Goal: Task Accomplishment & Management: Manage account settings

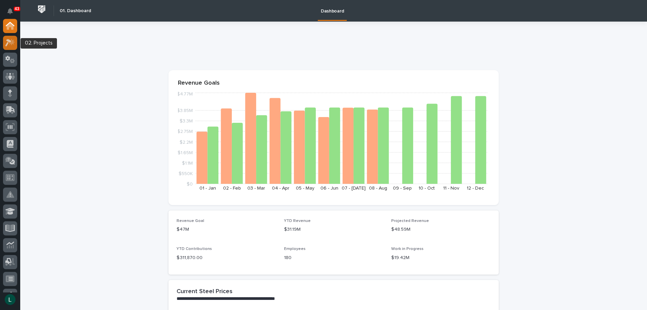
click at [10, 41] on icon at bounding box center [8, 42] width 6 height 7
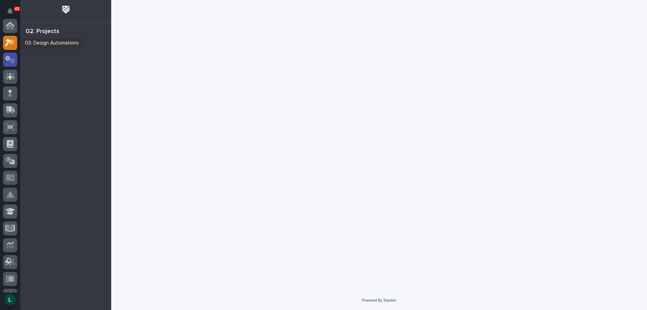
scroll to position [17, 0]
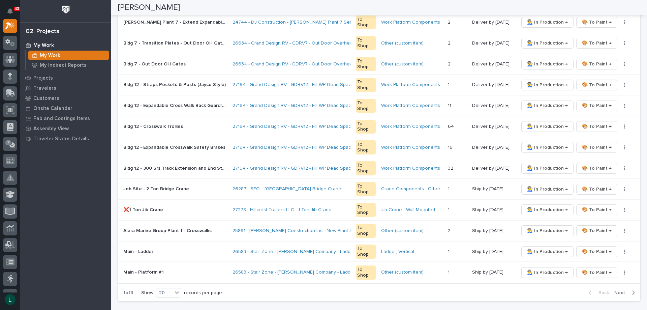
scroll to position [337, 0]
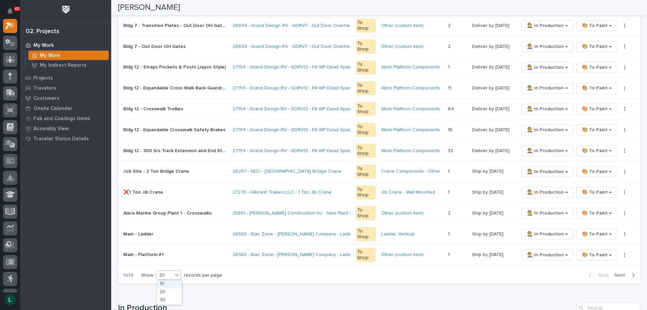
drag, startPoint x: 168, startPoint y: 273, endPoint x: 170, endPoint y: 284, distance: 11.0
click at [169, 273] on div "20" at bounding box center [164, 275] width 16 height 7
click at [168, 300] on div "30" at bounding box center [169, 300] width 25 height 8
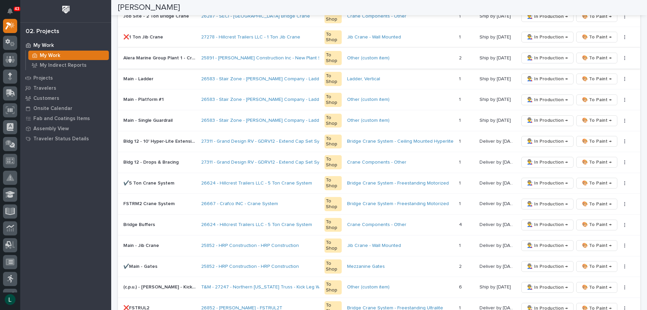
scroll to position [539, 0]
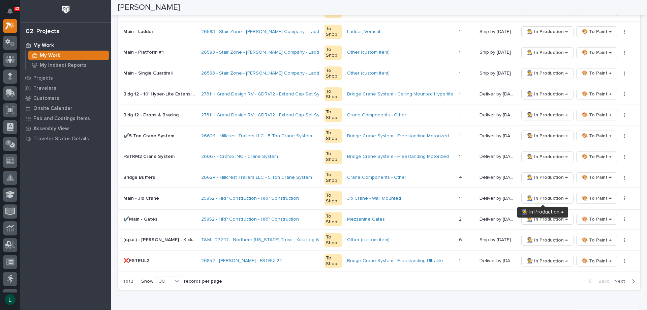
click at [541, 196] on span "👨‍🏭 In Production →" at bounding box center [547, 198] width 41 height 8
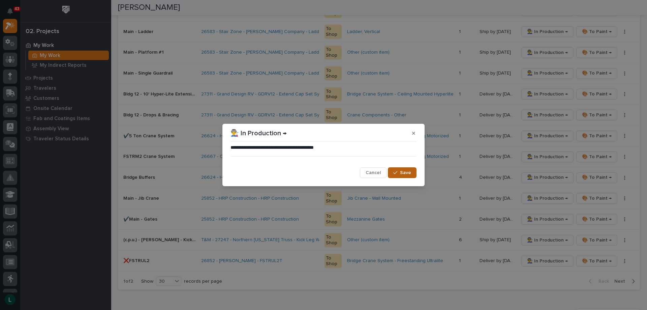
click at [407, 172] on span "Save" at bounding box center [405, 173] width 11 height 6
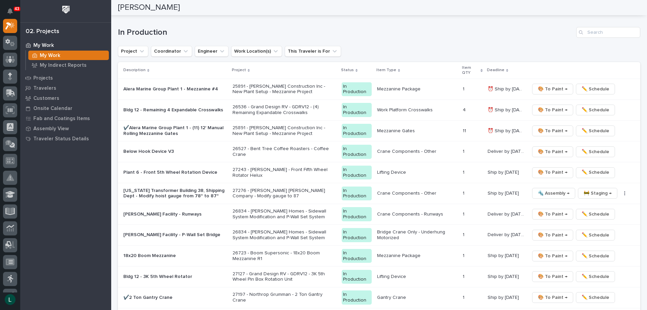
scroll to position [820, 0]
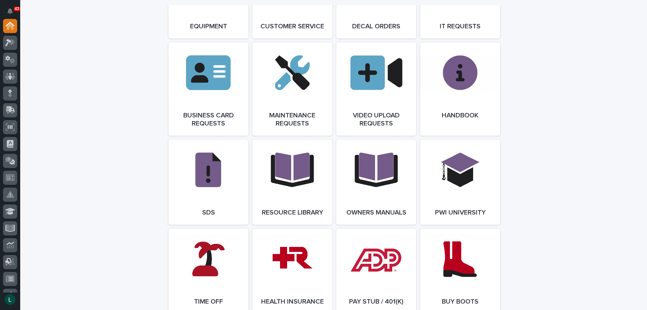
scroll to position [1180, 0]
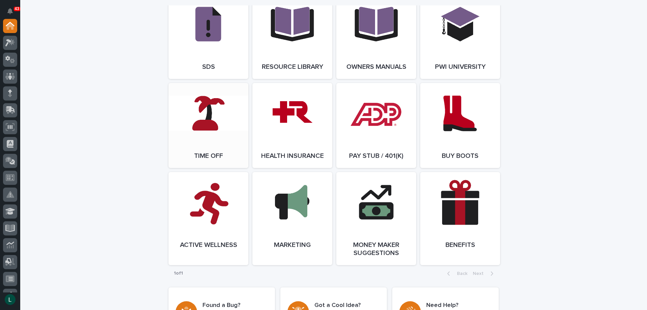
click at [211, 122] on link "Open Link" at bounding box center [209, 125] width 80 height 85
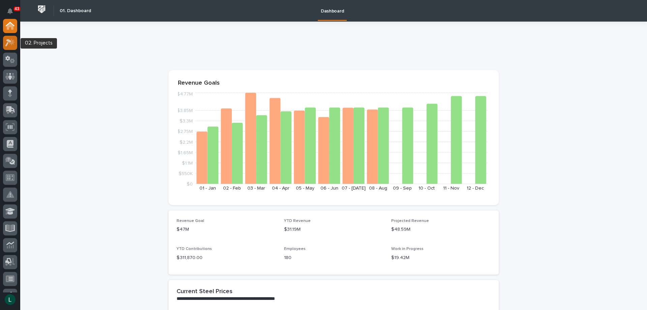
click at [10, 41] on icon at bounding box center [8, 42] width 6 height 7
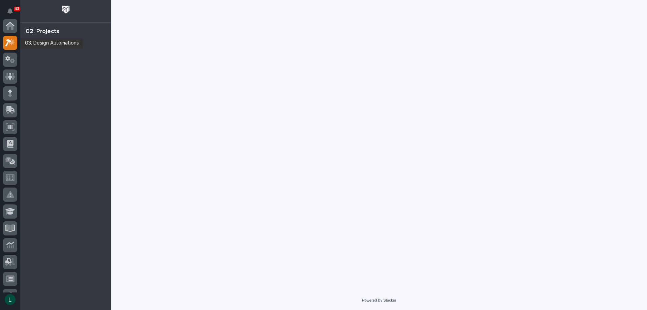
scroll to position [17, 0]
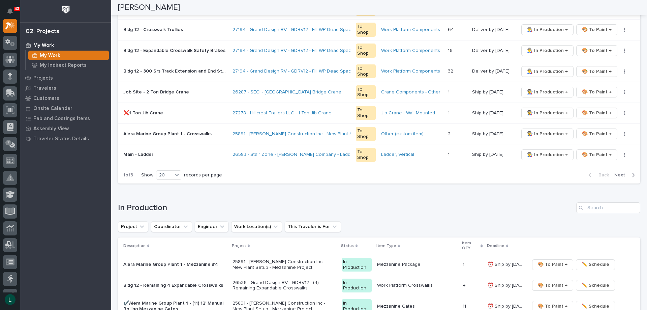
scroll to position [438, 0]
click at [168, 172] on div "20" at bounding box center [164, 174] width 16 height 7
click at [167, 198] on div "30" at bounding box center [169, 199] width 25 height 8
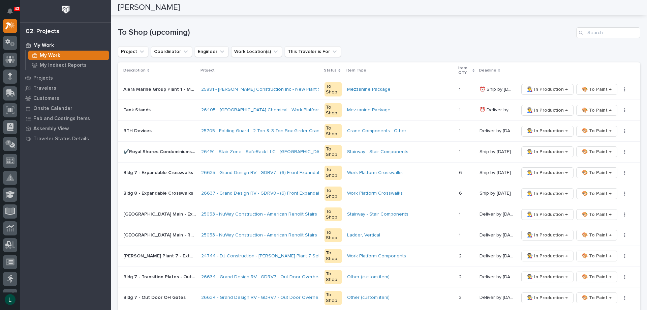
scroll to position [104, 0]
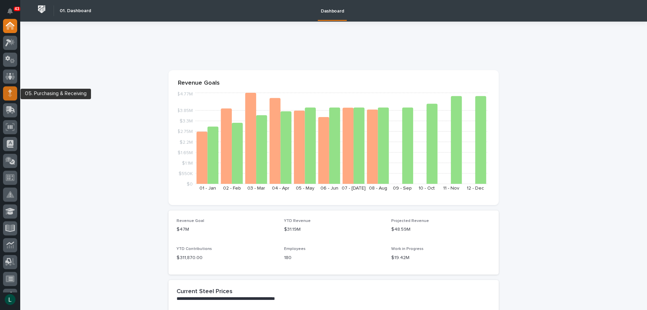
click at [10, 91] on icon at bounding box center [10, 91] width 4 height 4
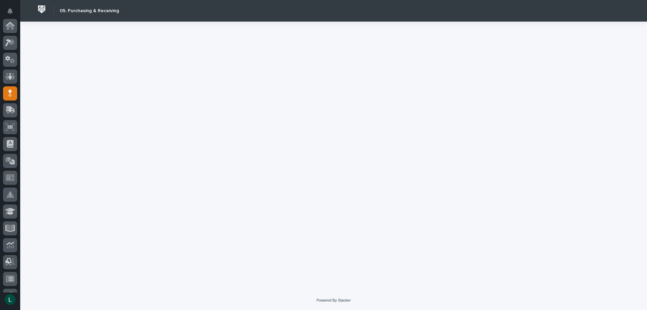
scroll to position [67, 0]
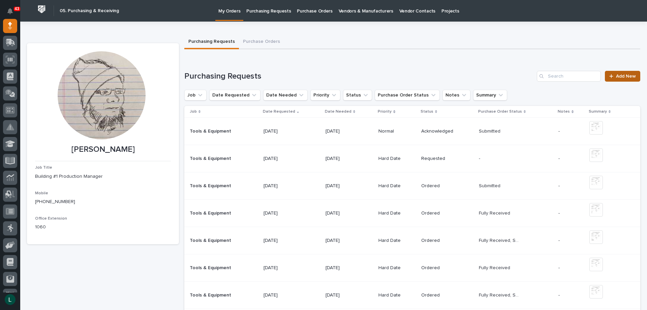
click at [621, 76] on span "Add New" at bounding box center [626, 76] width 20 height 5
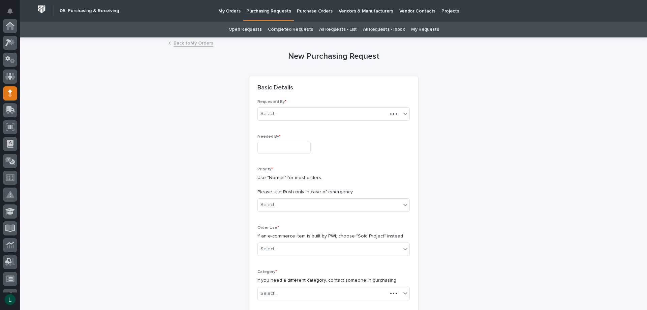
scroll to position [67, 0]
click at [277, 147] on input "text" at bounding box center [284, 148] width 53 height 12
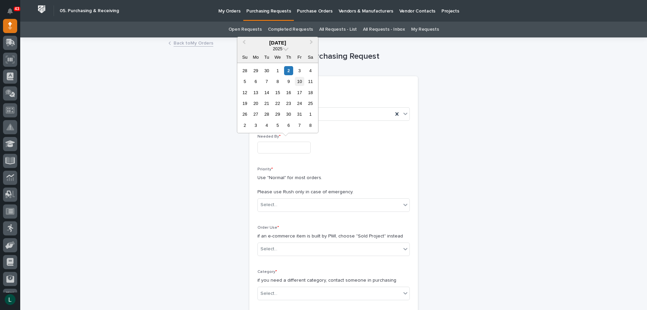
click at [300, 80] on div "10" at bounding box center [299, 81] width 9 height 9
type input "**********"
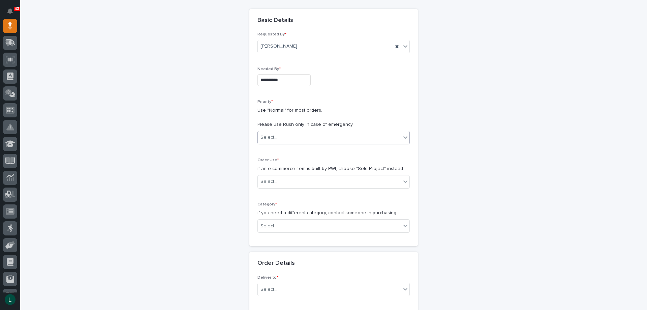
click at [324, 131] on div "Select..." at bounding box center [334, 137] width 152 height 13
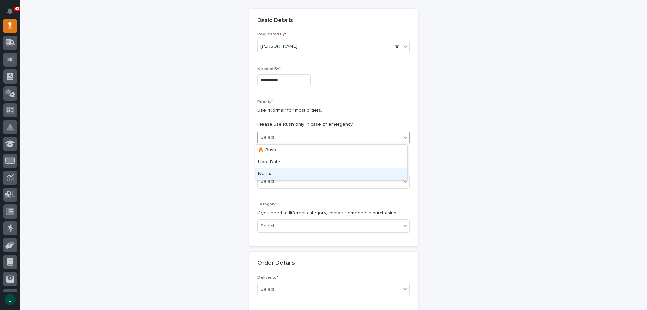
click at [307, 171] on div "Normal" at bounding box center [332, 174] width 152 height 12
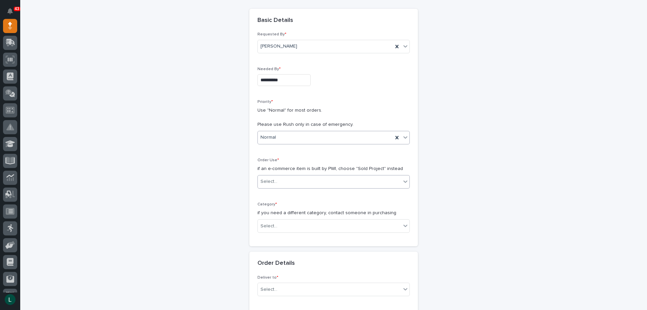
click at [307, 176] on div "Select..." at bounding box center [329, 181] width 143 height 11
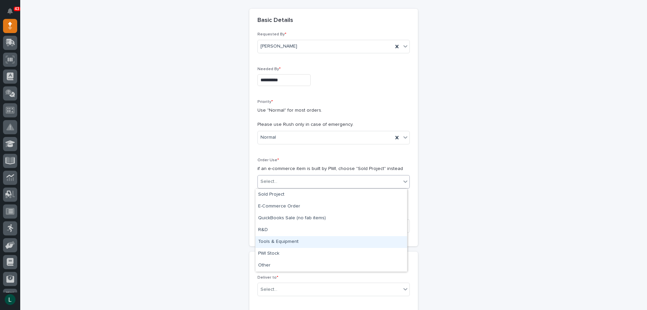
click at [317, 237] on div "Tools & Equipment" at bounding box center [332, 242] width 152 height 12
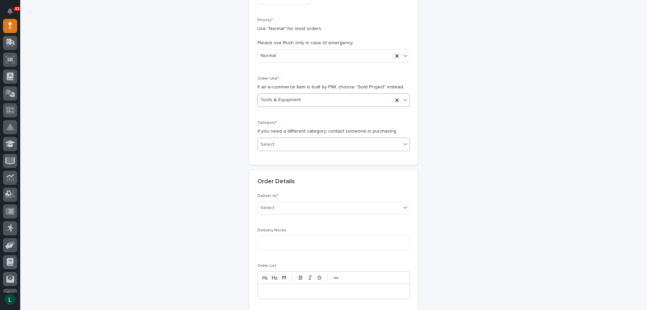
scroll to position [169, 0]
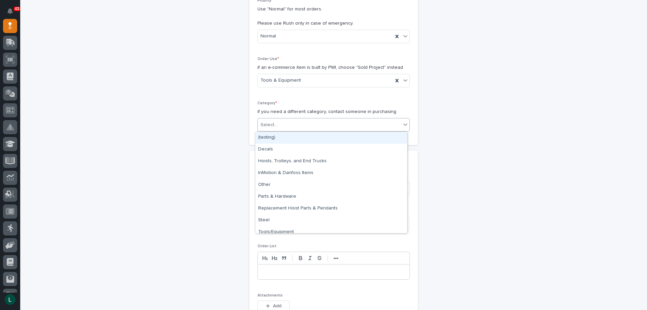
click at [314, 119] on div "Select..." at bounding box center [329, 124] width 143 height 11
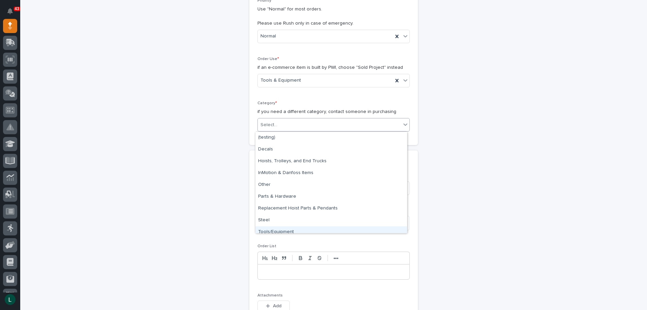
click at [340, 229] on div "Tools/Equipment" at bounding box center [332, 232] width 152 height 12
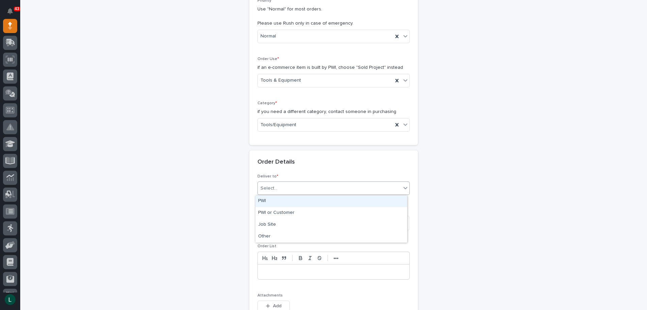
click at [313, 185] on div "Select..." at bounding box center [329, 188] width 143 height 11
click at [322, 199] on div "PWI" at bounding box center [332, 201] width 152 height 12
click at [333, 223] on textarea at bounding box center [334, 223] width 152 height 14
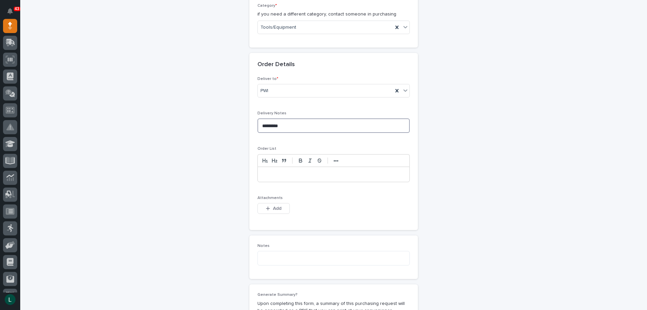
scroll to position [270, 0]
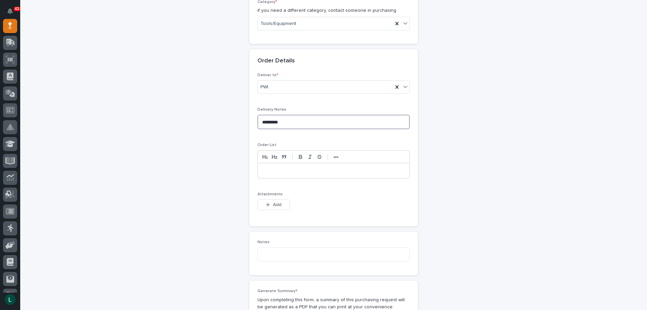
type textarea "*********"
click at [281, 169] on p at bounding box center [334, 170] width 142 height 7
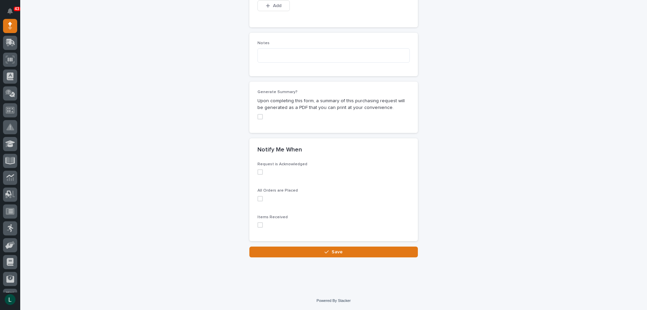
scroll to position [469, 0]
click at [258, 170] on span at bounding box center [260, 171] width 5 height 5
drag, startPoint x: 258, startPoint y: 198, endPoint x: 262, endPoint y: 203, distance: 6.5
click at [259, 198] on span at bounding box center [260, 198] width 5 height 5
drag, startPoint x: 258, startPoint y: 223, endPoint x: 278, endPoint y: 237, distance: 23.9
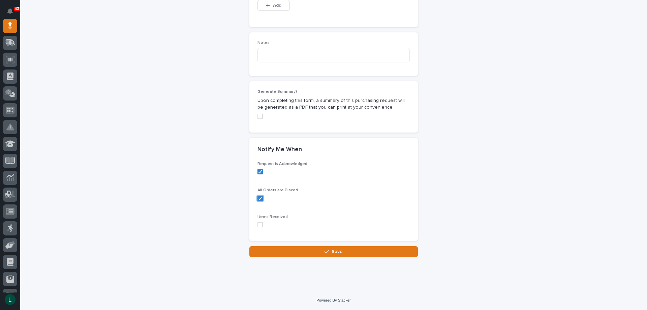
click at [259, 224] on span at bounding box center [260, 224] width 5 height 5
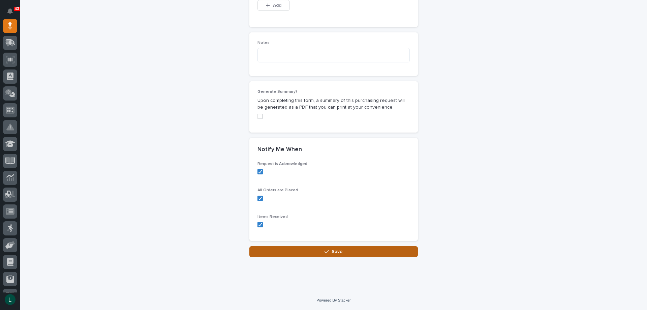
click at [325, 252] on icon "button" at bounding box center [327, 251] width 4 height 5
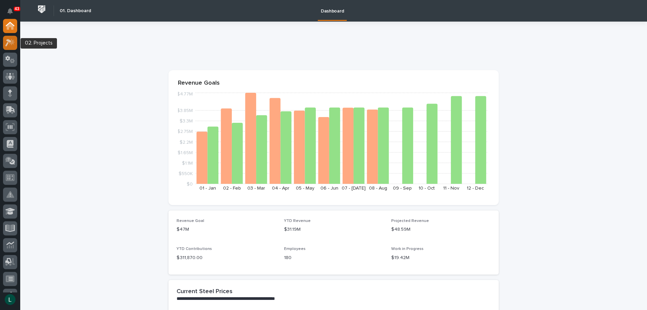
click at [11, 44] on icon at bounding box center [12, 41] width 6 height 7
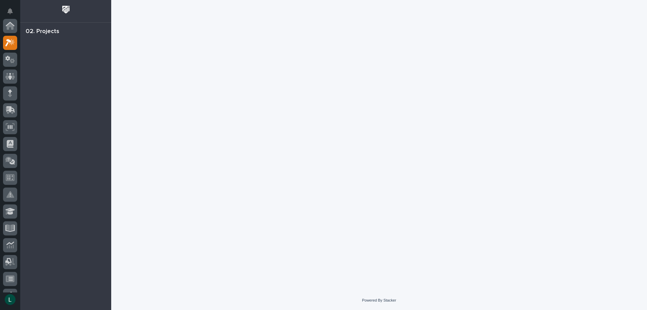
scroll to position [17, 0]
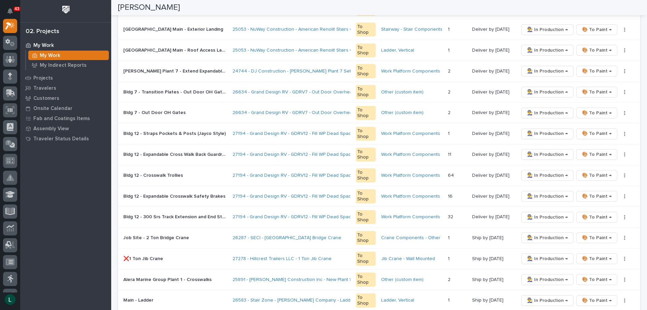
scroll to position [371, 0]
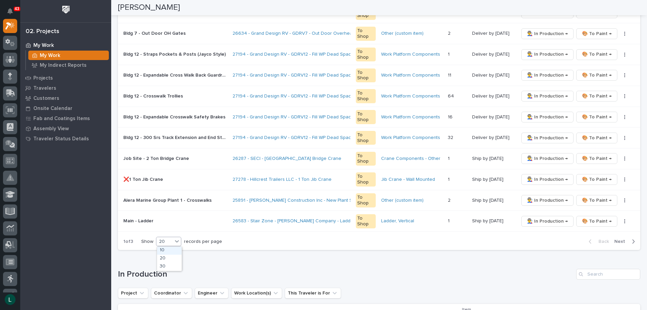
click at [166, 242] on div "20" at bounding box center [164, 241] width 16 height 7
click at [170, 266] on div "30" at bounding box center [169, 267] width 25 height 8
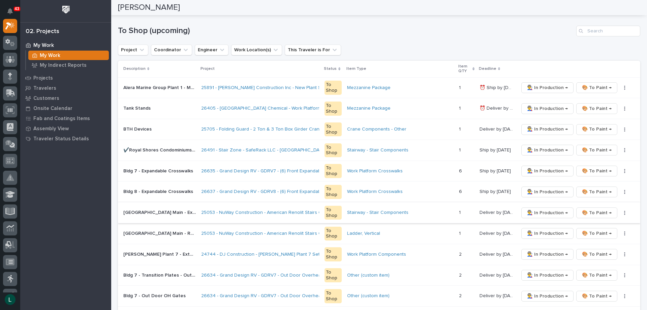
scroll to position [0, 0]
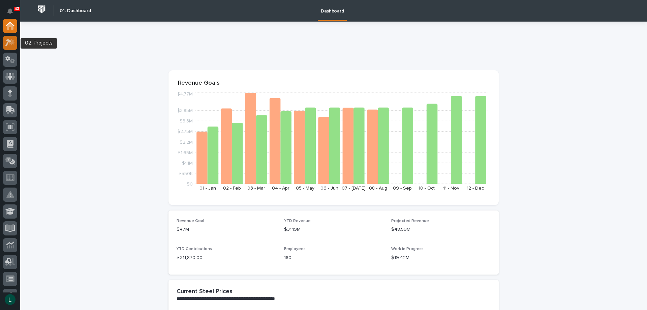
click at [8, 41] on icon at bounding box center [8, 42] width 6 height 7
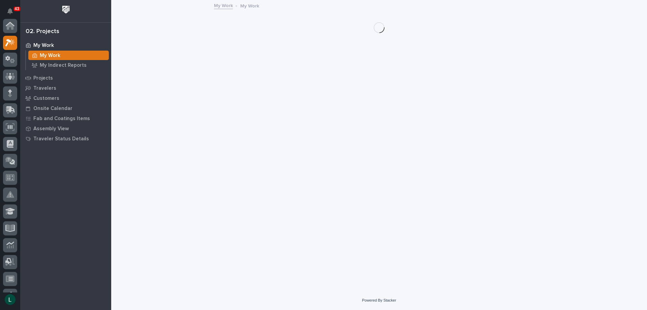
scroll to position [17, 0]
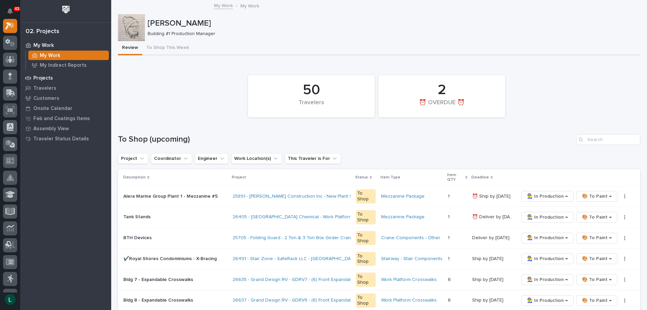
click at [42, 76] on p "Projects" at bounding box center [43, 78] width 20 height 6
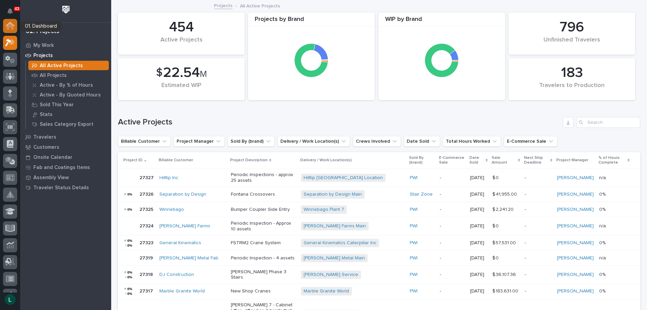
click at [9, 27] on icon at bounding box center [10, 26] width 7 height 7
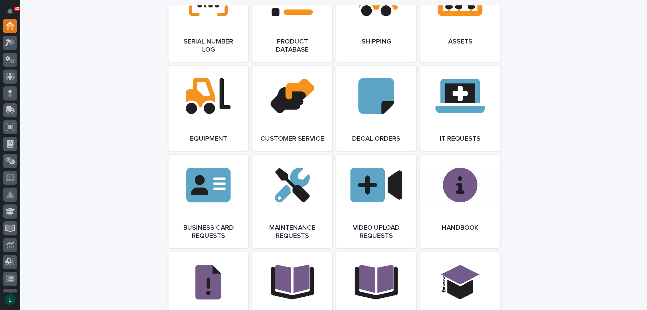
scroll to position [944, 0]
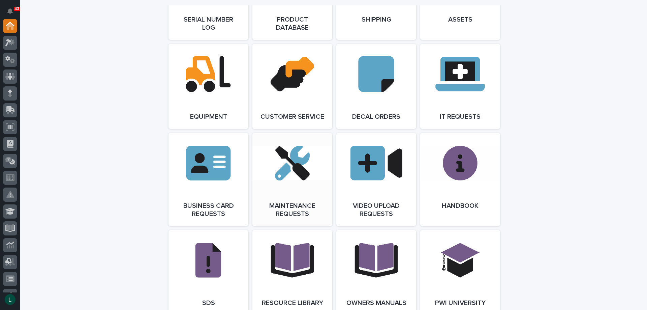
click at [291, 167] on link "Open Link" at bounding box center [293, 179] width 80 height 93
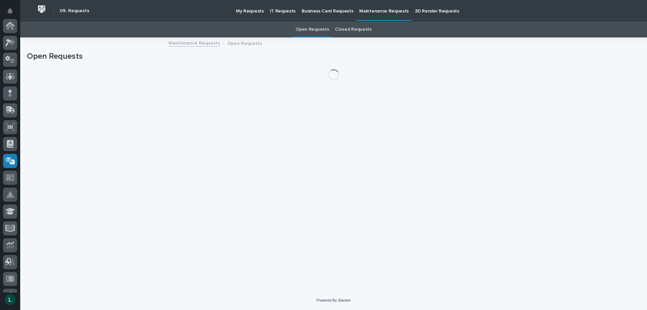
scroll to position [131, 0]
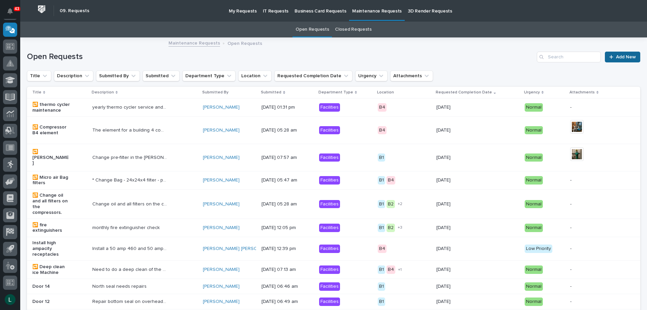
click at [622, 55] on span "Add New" at bounding box center [626, 57] width 20 height 5
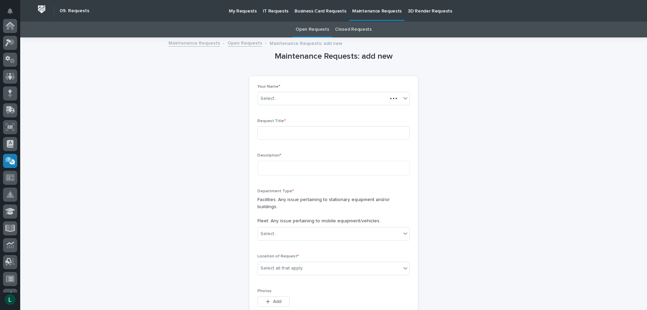
scroll to position [131, 0]
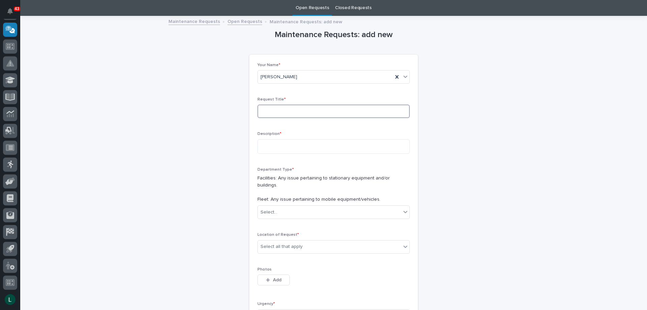
click at [313, 109] on input at bounding box center [334, 111] width 152 height 13
type input "hydraulic hose on yellow combi"
click at [302, 146] on textarea at bounding box center [334, 146] width 152 height 14
type textarea "**********"
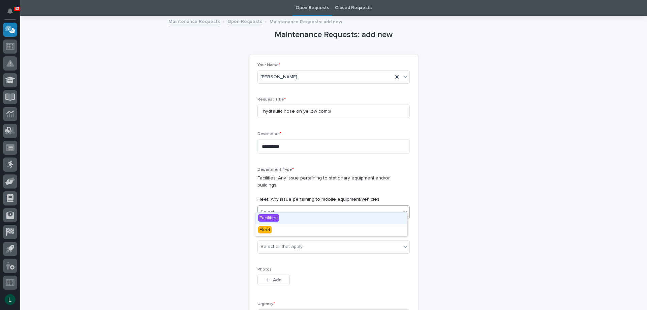
click at [303, 205] on div "Select..." at bounding box center [334, 211] width 152 height 13
click at [296, 212] on div "Facilities Fleet" at bounding box center [331, 224] width 152 height 24
click at [317, 230] on div "Fleet" at bounding box center [332, 230] width 152 height 12
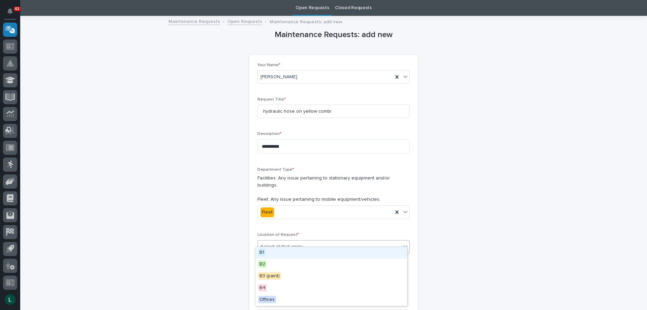
click at [318, 241] on div "Select all that apply" at bounding box center [329, 246] width 143 height 11
click at [303, 248] on div "B1" at bounding box center [332, 253] width 152 height 12
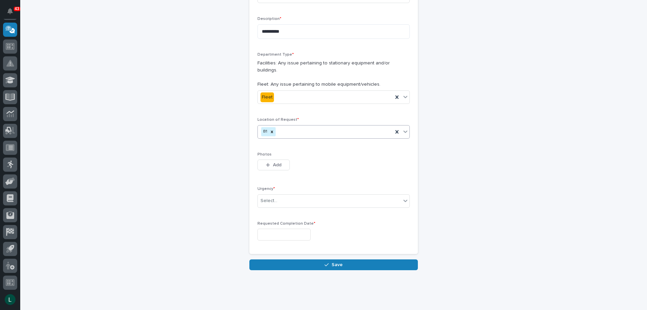
scroll to position [143, 0]
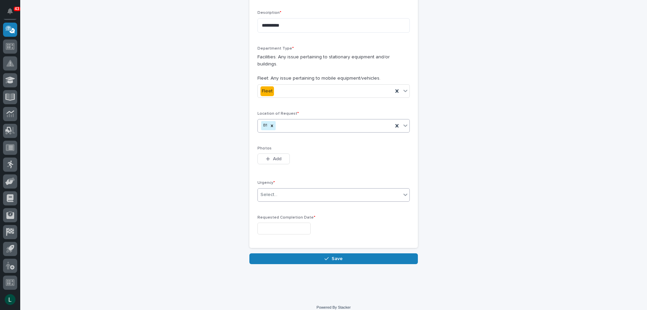
click at [291, 189] on div "Select..." at bounding box center [329, 194] width 143 height 11
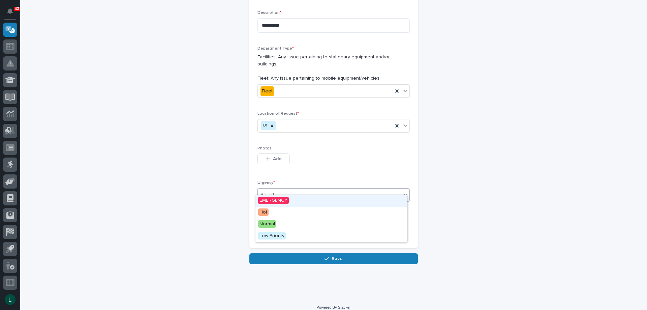
click at [291, 198] on div "EMERGENCY" at bounding box center [332, 201] width 152 height 12
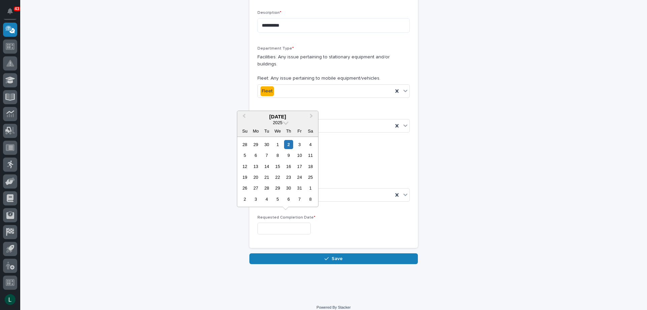
click at [296, 223] on input "text" at bounding box center [284, 229] width 53 height 12
click at [299, 143] on div "3" at bounding box center [299, 144] width 9 height 9
type input "**********"
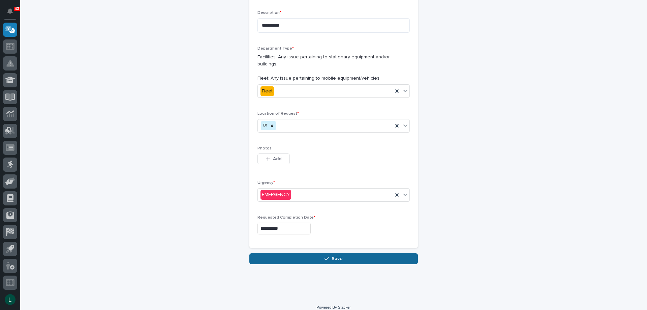
click at [334, 253] on button "Save" at bounding box center [333, 258] width 169 height 11
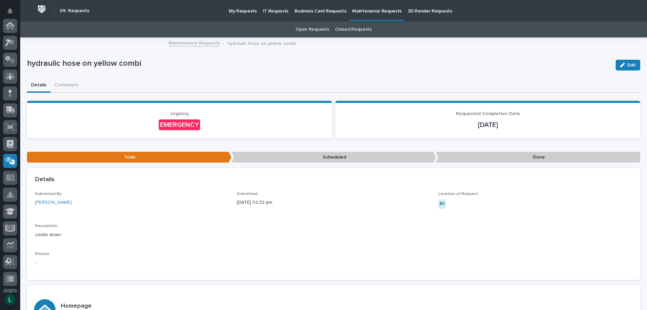
scroll to position [131, 0]
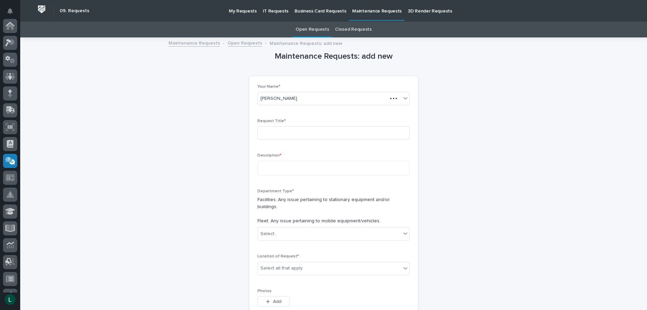
scroll to position [22, 0]
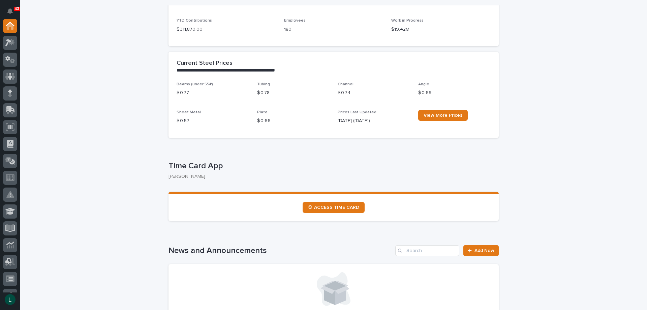
scroll to position [135, 0]
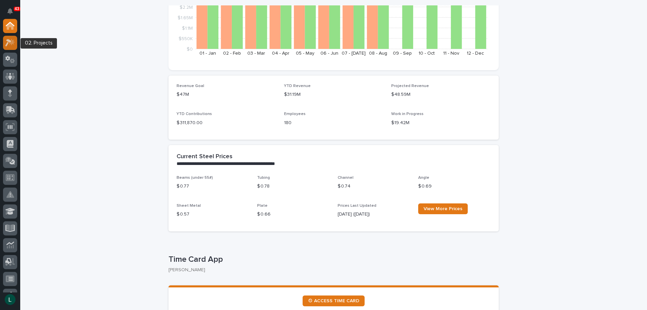
click at [9, 42] on icon at bounding box center [8, 42] width 6 height 7
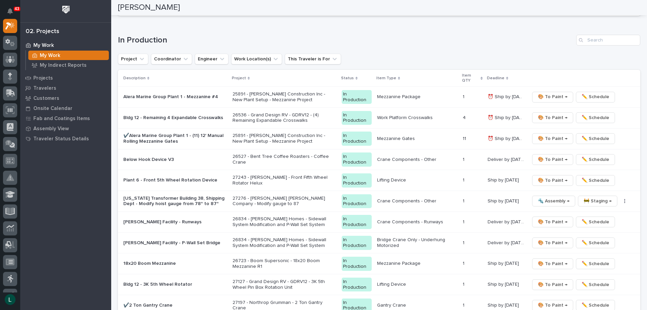
scroll to position [607, 0]
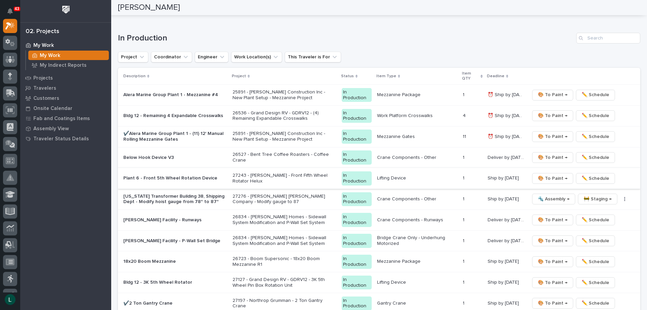
click at [552, 178] on span "🎨 To Paint →" at bounding box center [553, 178] width 30 height 8
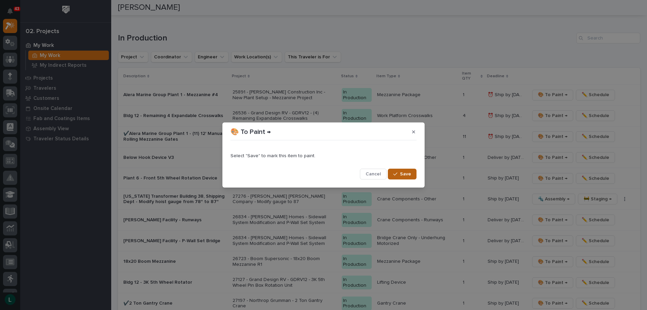
click at [404, 173] on span "Save" at bounding box center [405, 174] width 11 height 6
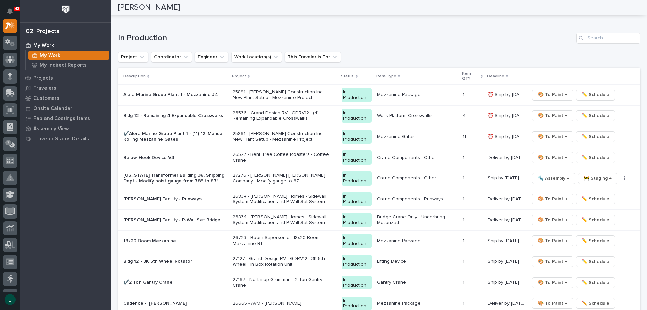
scroll to position [596, 0]
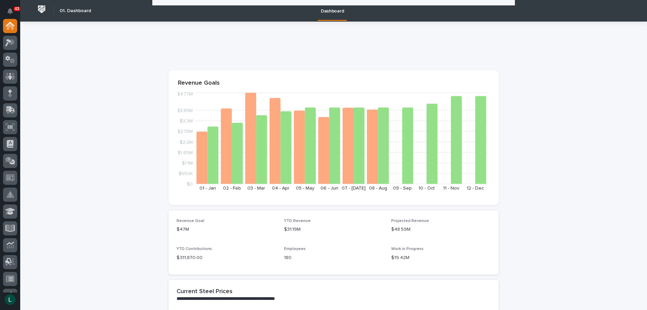
scroll to position [877, 0]
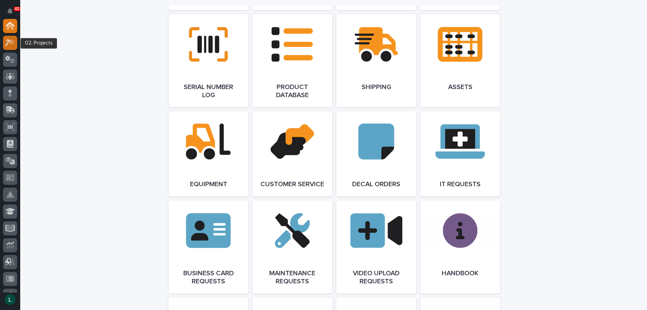
click at [8, 42] on icon at bounding box center [8, 42] width 6 height 7
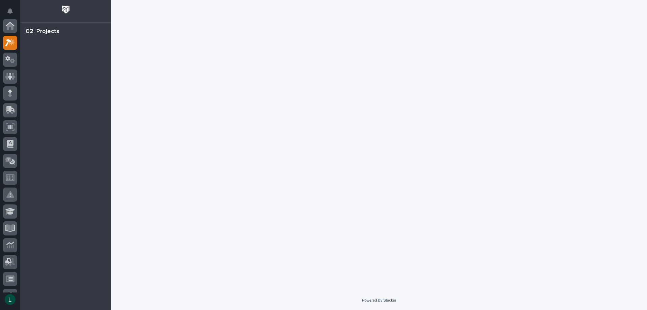
scroll to position [17, 0]
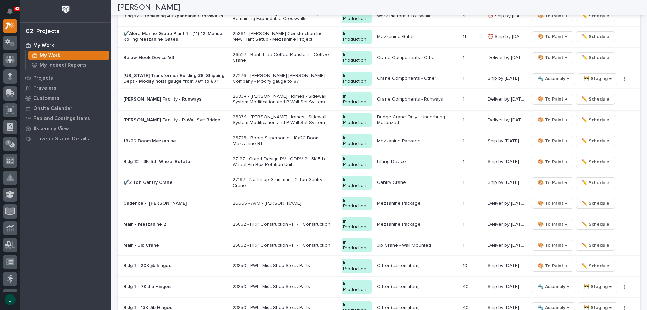
scroll to position [708, 0]
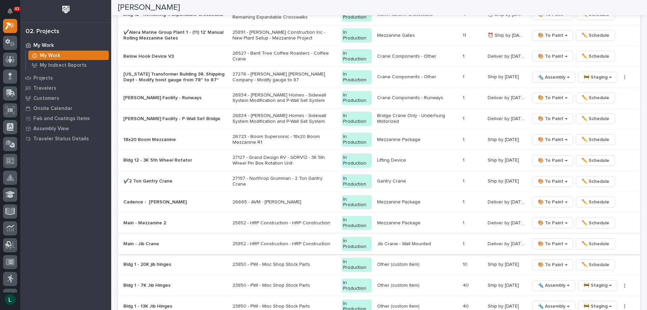
click at [546, 243] on span "🎨 To Paint →" at bounding box center [553, 244] width 30 height 8
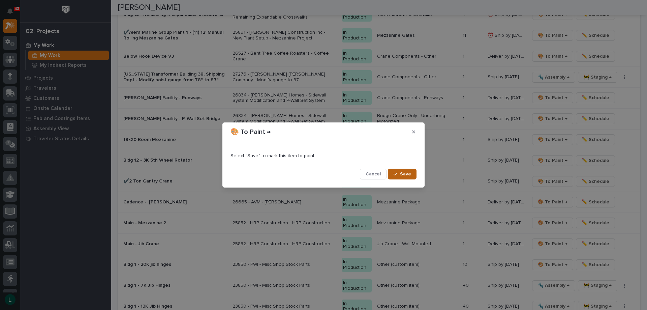
click at [405, 172] on span "Save" at bounding box center [405, 174] width 11 height 6
